Goal: Task Accomplishment & Management: Manage account settings

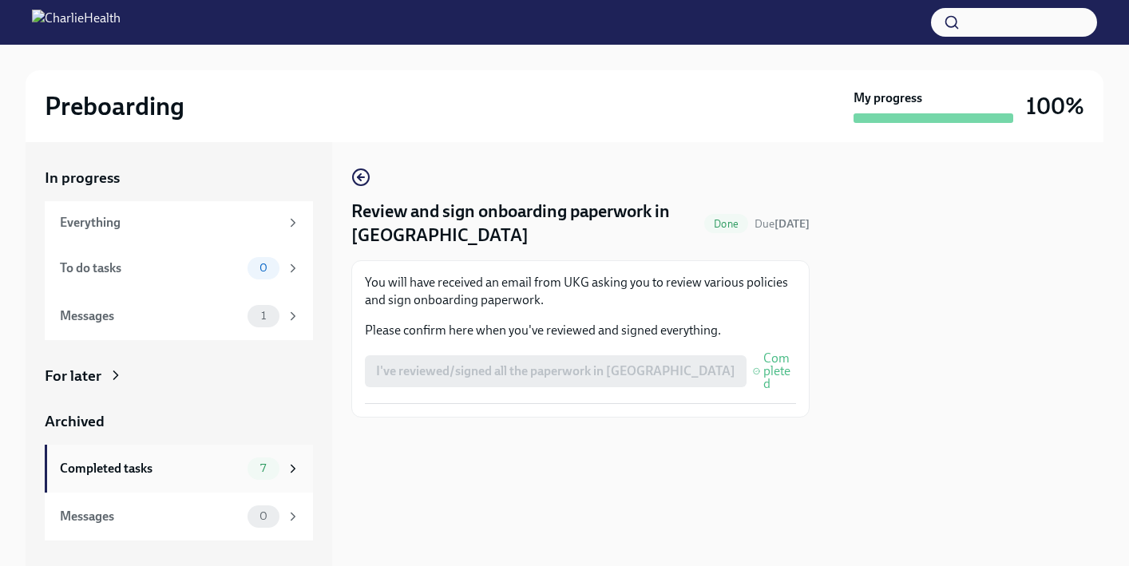
click at [212, 471] on div "Completed tasks" at bounding box center [150, 469] width 181 height 18
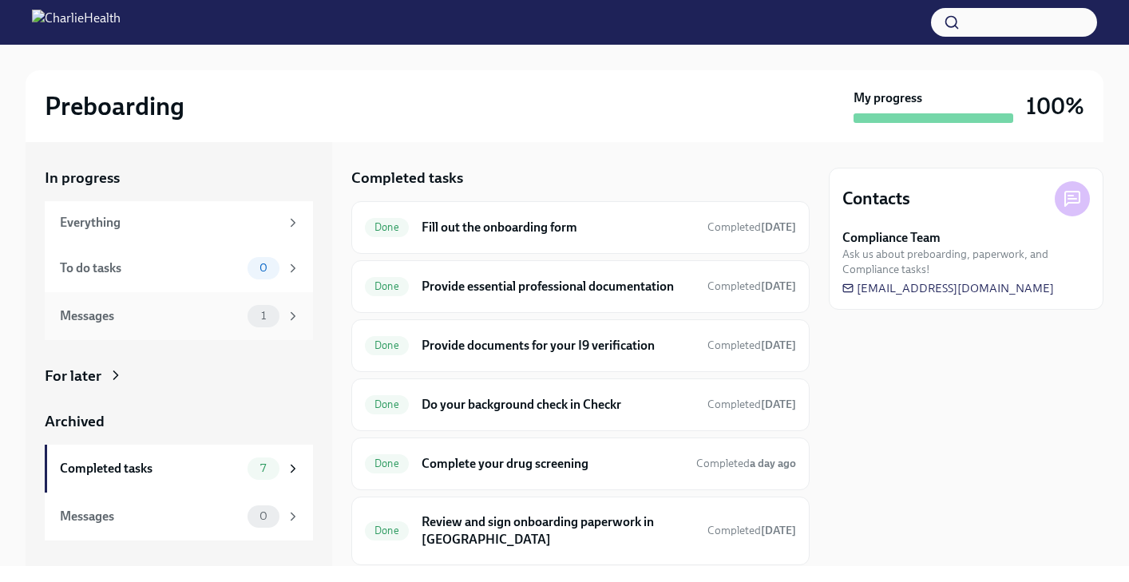
click at [133, 315] on div "Messages" at bounding box center [150, 316] width 181 height 18
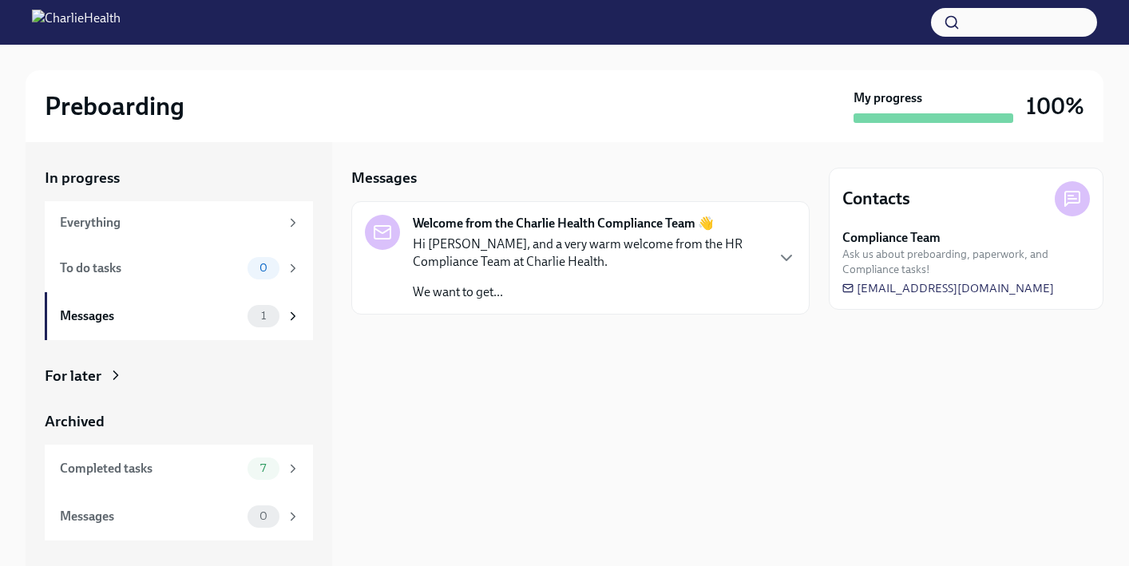
click at [440, 288] on p "We want to get..." at bounding box center [588, 292] width 351 height 18
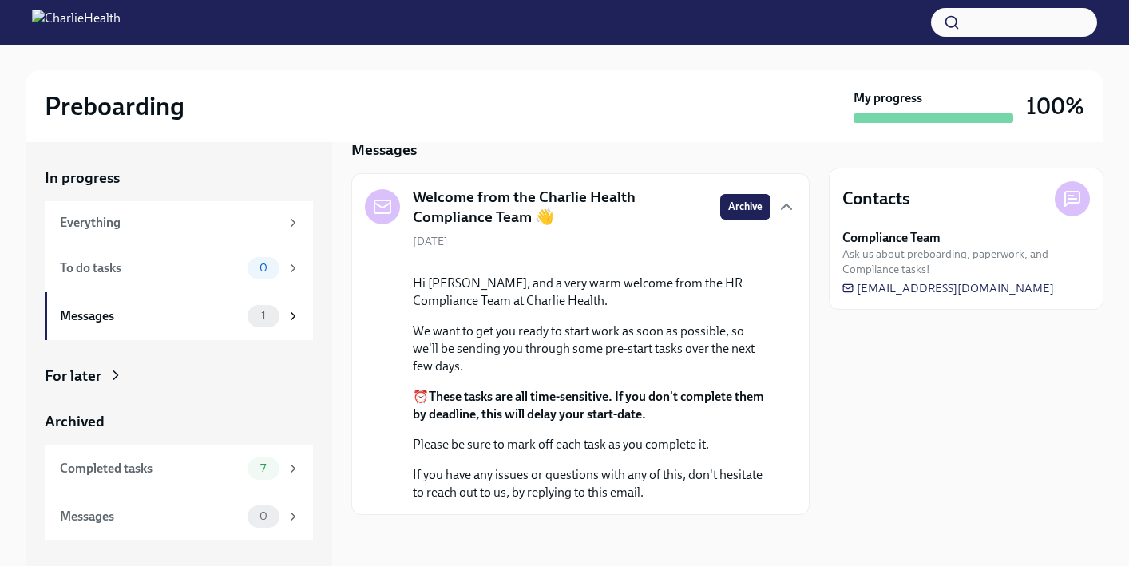
scroll to position [130, 0]
click at [199, 222] on div "Everything" at bounding box center [170, 223] width 220 height 18
click at [287, 218] on icon at bounding box center [293, 223] width 14 height 14
click at [143, 375] on div "For later" at bounding box center [179, 376] width 268 height 21
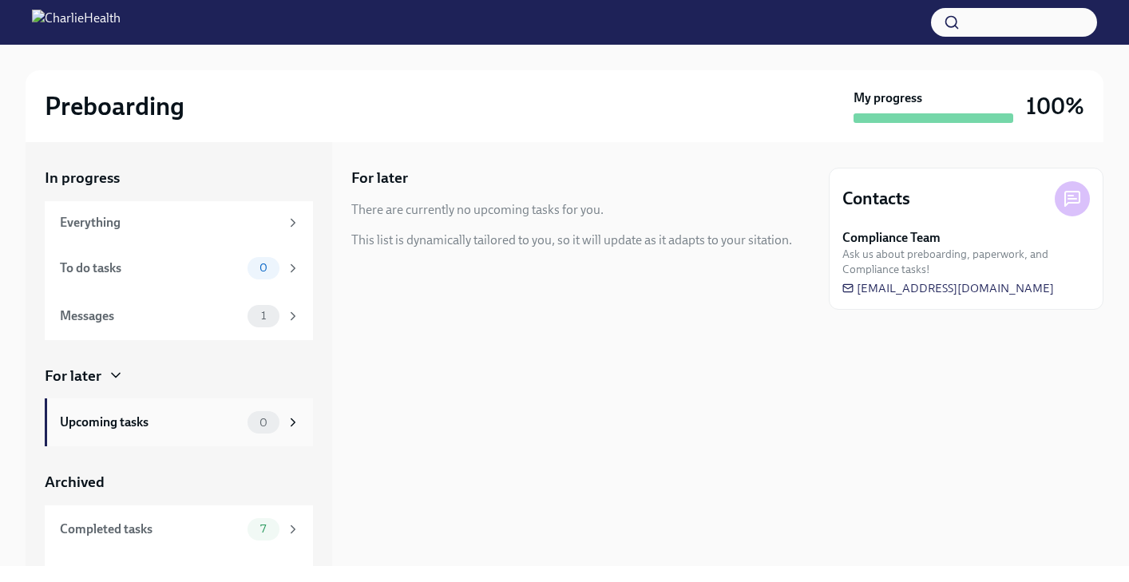
click at [158, 407] on div "Upcoming tasks 0" at bounding box center [179, 422] width 268 height 48
click at [121, 22] on img at bounding box center [76, 23] width 89 height 26
click at [47, 20] on img at bounding box center [76, 23] width 89 height 26
click at [129, 107] on h2 "Preboarding" at bounding box center [115, 106] width 140 height 32
click at [40, 28] on img at bounding box center [76, 23] width 89 height 26
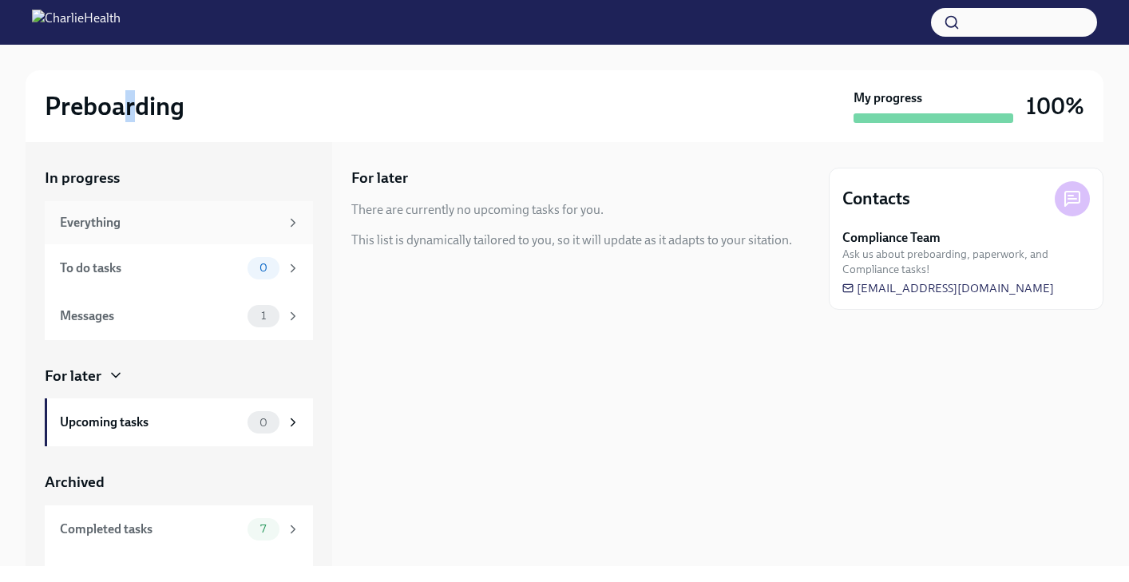
click at [98, 212] on div "Everything" at bounding box center [179, 222] width 268 height 43
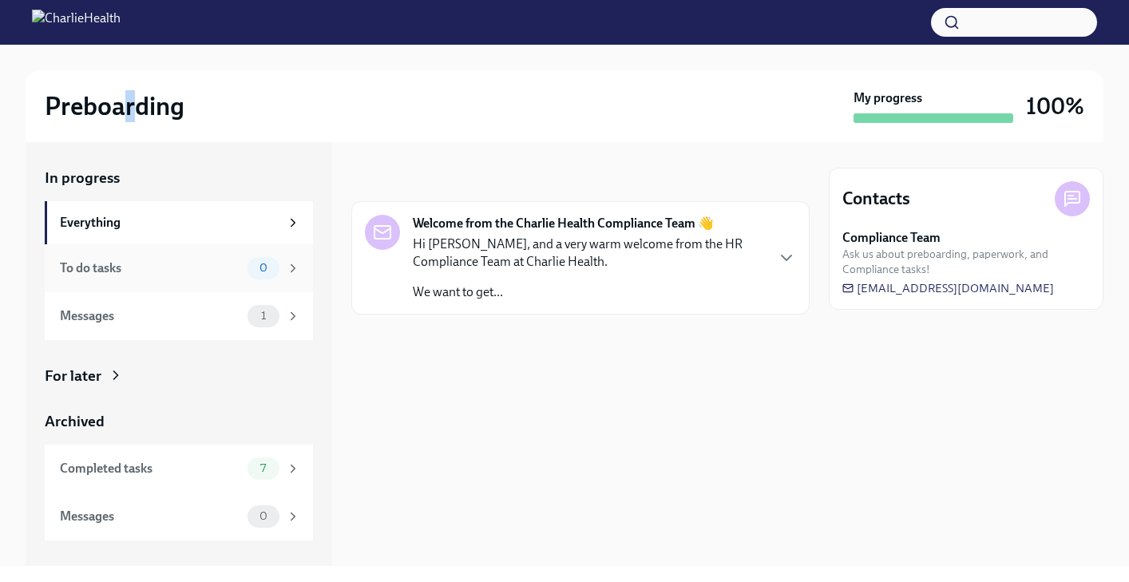
click at [117, 273] on div "To do tasks" at bounding box center [150, 268] width 181 height 18
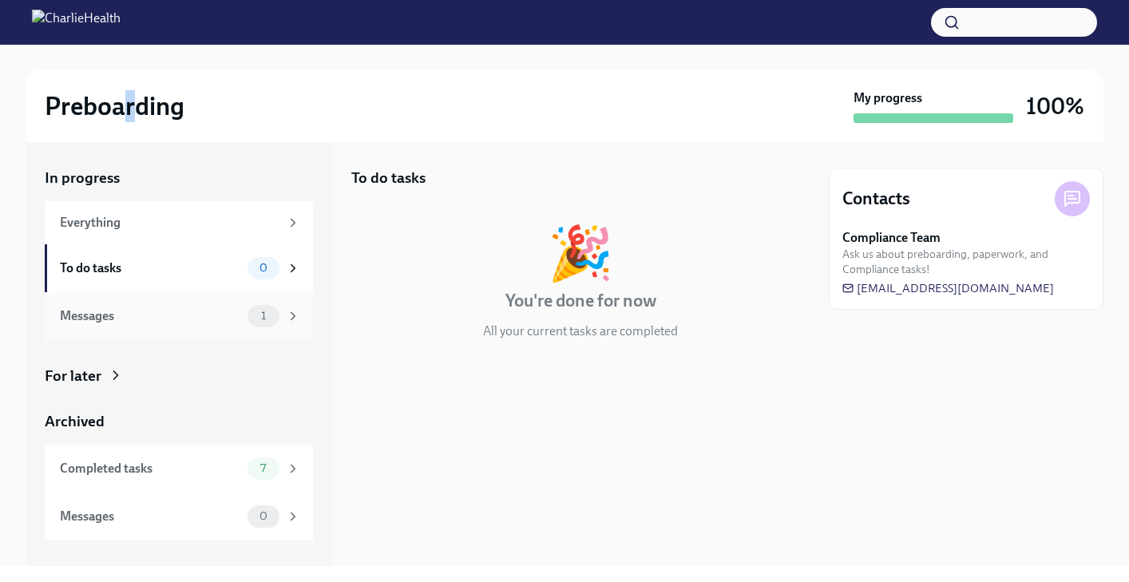
click at [113, 326] on div "Messages 1" at bounding box center [180, 316] width 240 height 22
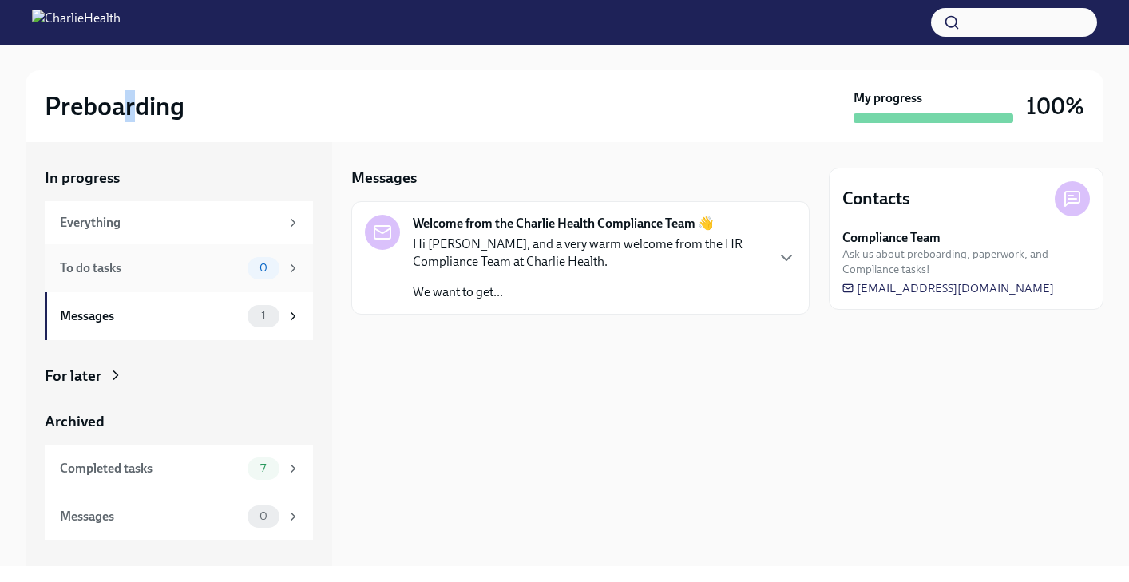
click at [129, 288] on div "To do tasks 0" at bounding box center [179, 268] width 268 height 48
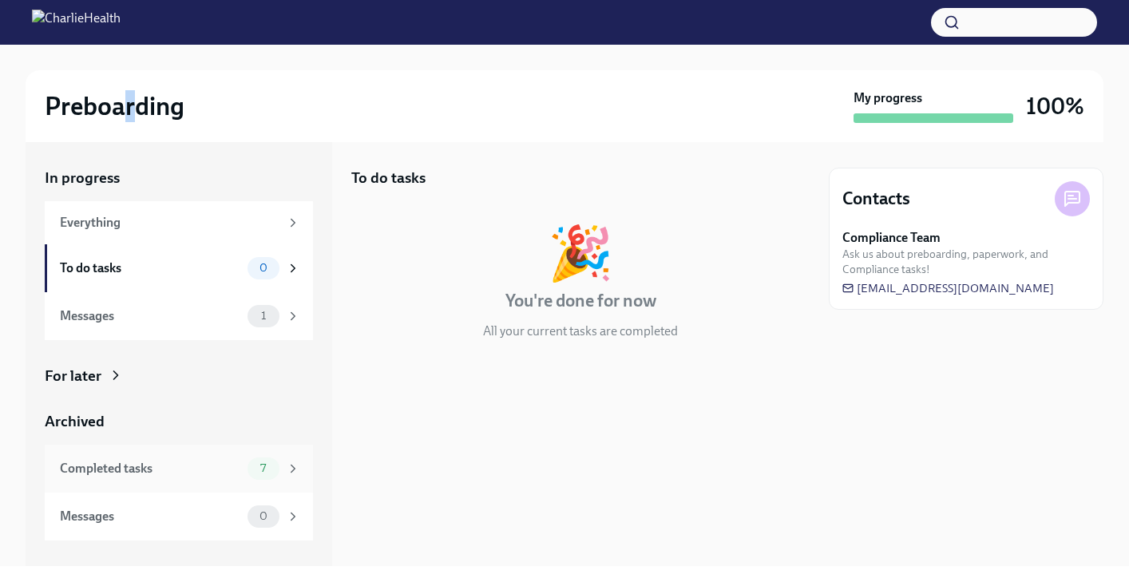
click at [141, 460] on div "Completed tasks" at bounding box center [150, 469] width 181 height 18
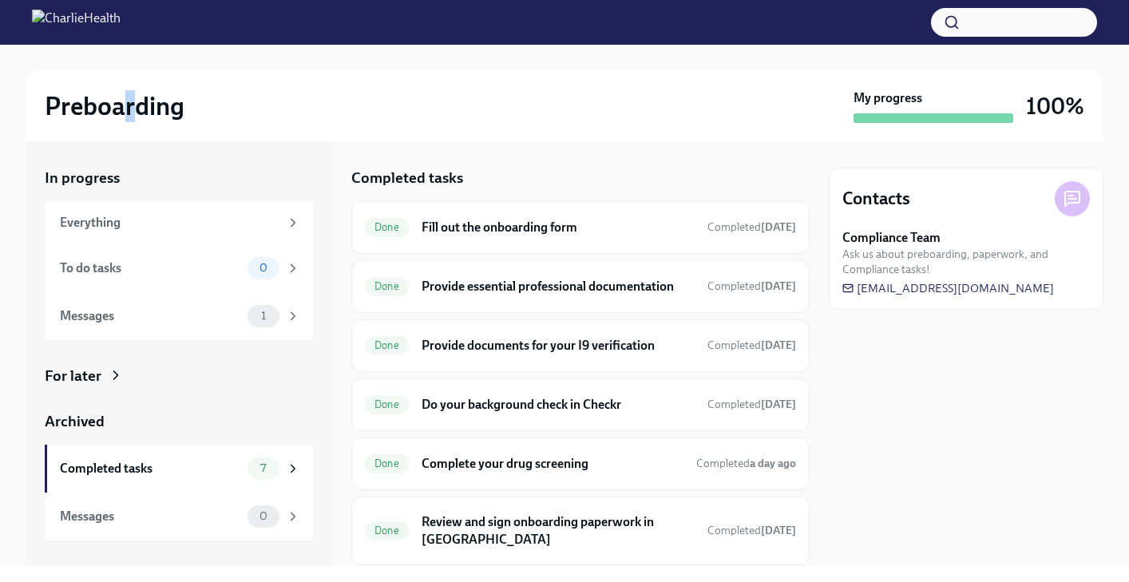
click at [100, 18] on img at bounding box center [76, 23] width 89 height 26
click at [8, 11] on div at bounding box center [564, 22] width 1129 height 45
click at [36, 23] on img at bounding box center [76, 23] width 89 height 26
